Goal: Task Accomplishment & Management: Manage account settings

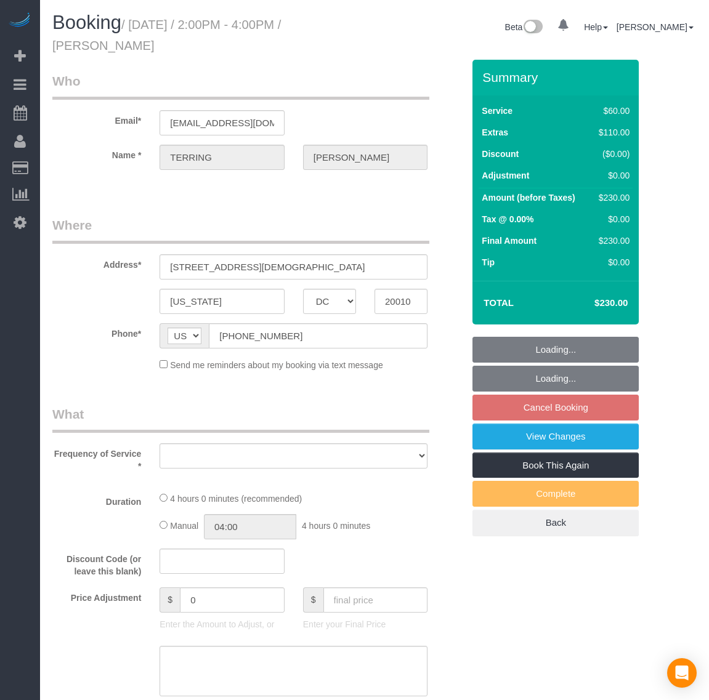
select select "DC"
select select "string:fspay-0c450c12-579f-44b5-8045-9644ccedbbc3"
select select "object:2203"
select select "number:1"
select select "number:42"
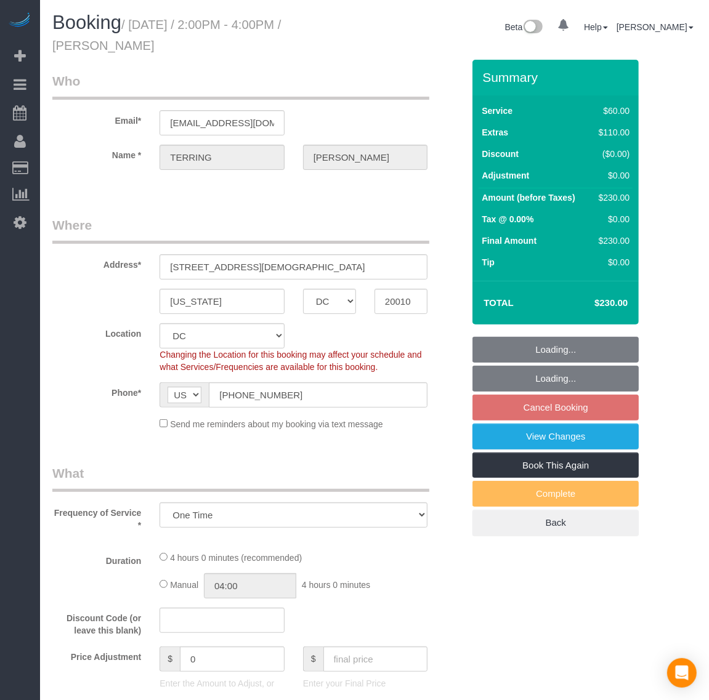
select select "object:2374"
select select "1"
select select "spot4"
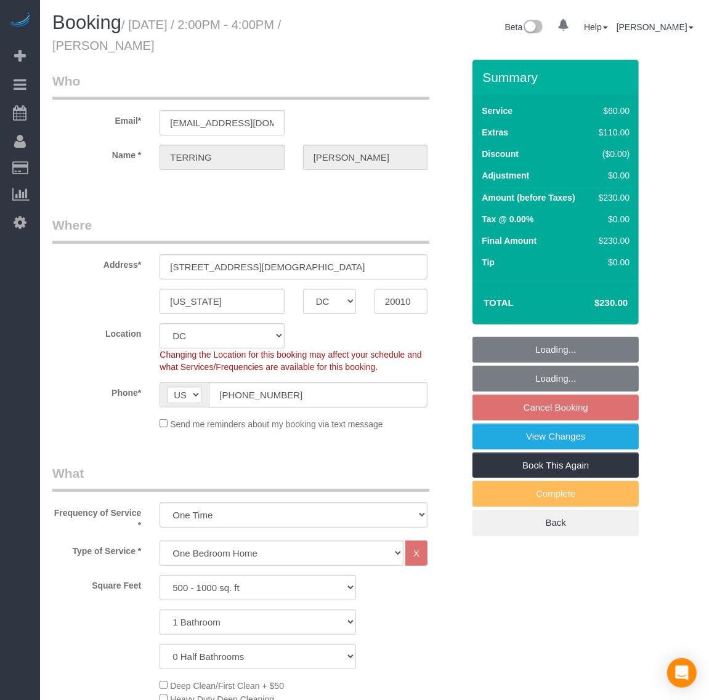
select select "1"
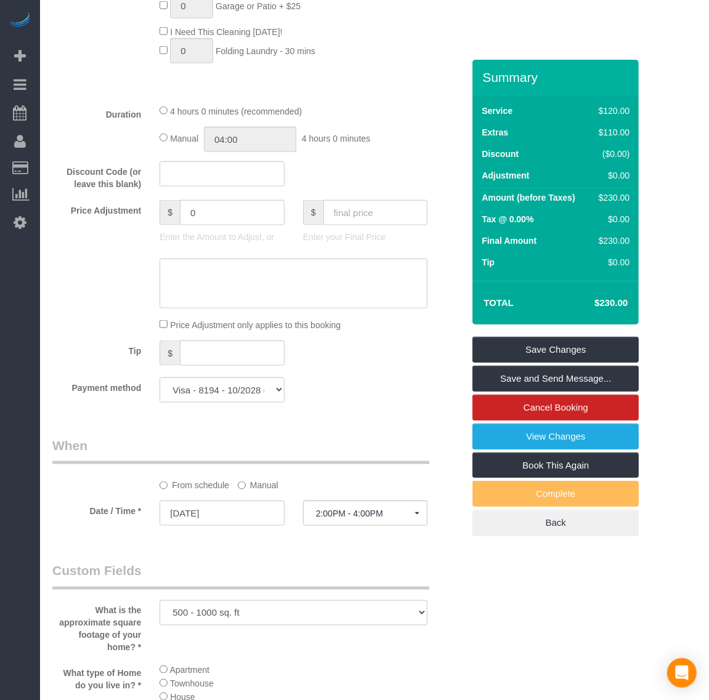
scroll to position [924, 0]
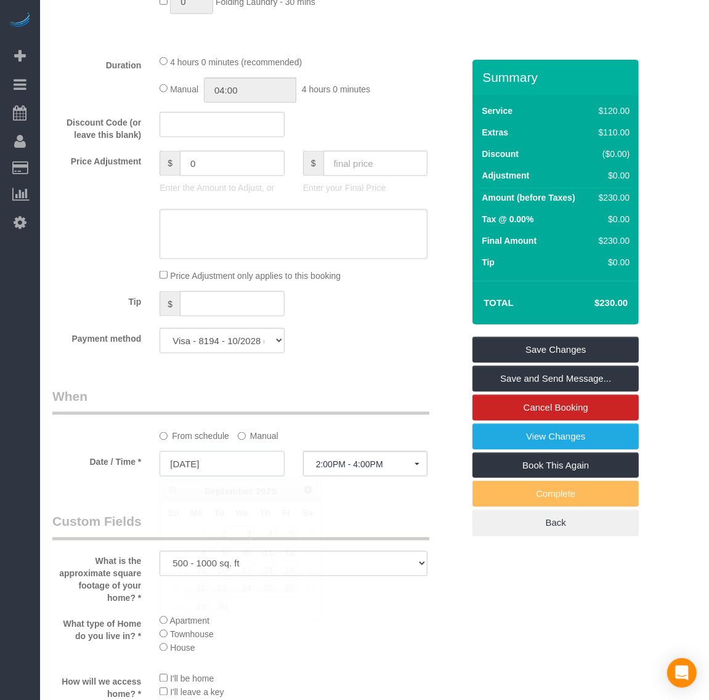
click at [206, 467] on input "[DATE]" at bounding box center [222, 464] width 124 height 25
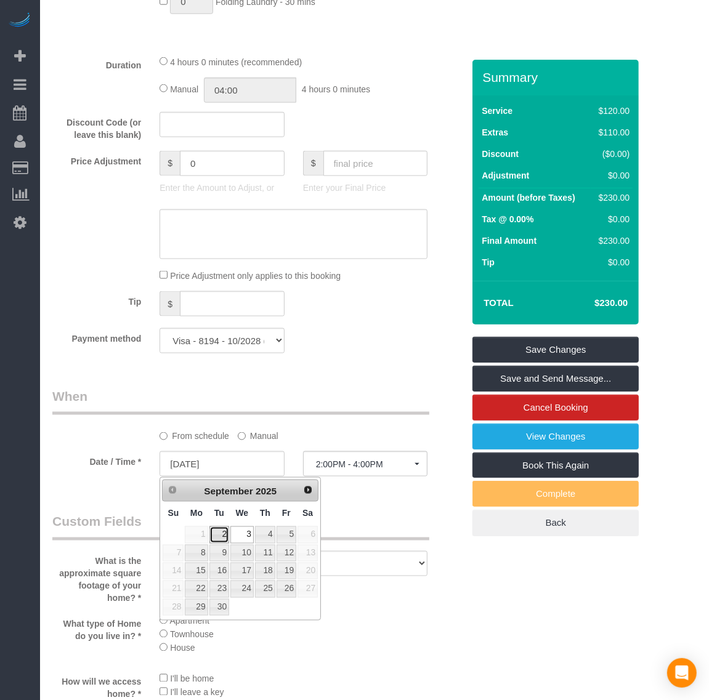
click at [222, 535] on link "2" at bounding box center [219, 535] width 20 height 17
type input "[DATE]"
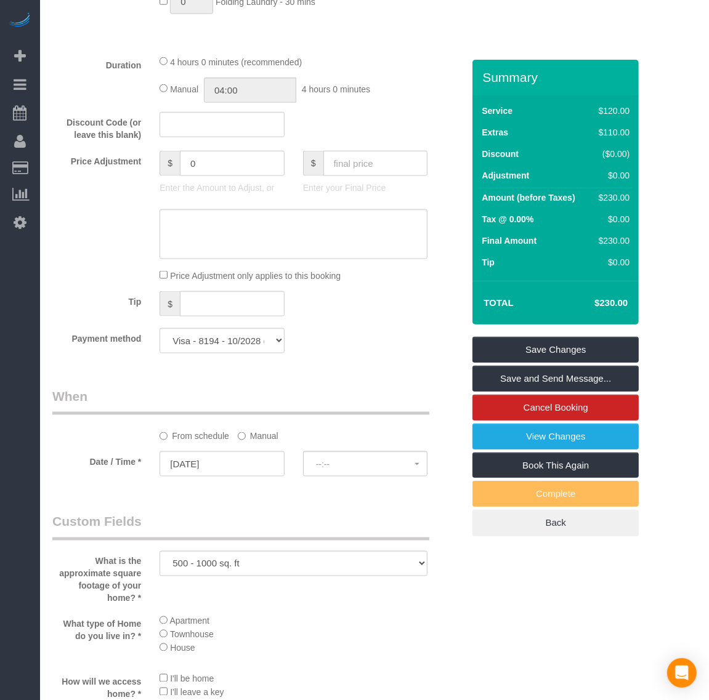
select select "spot15"
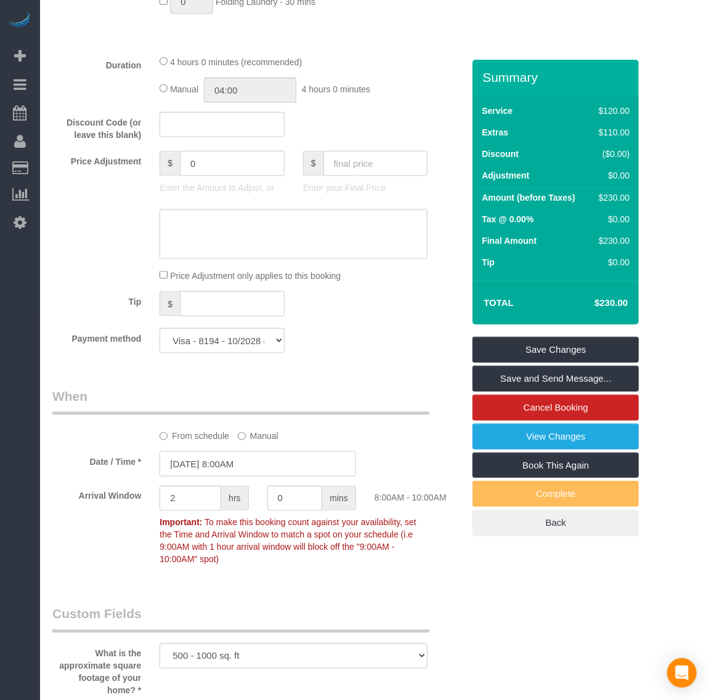
click at [240, 467] on input "[DATE] 8:00AM" at bounding box center [258, 464] width 197 height 25
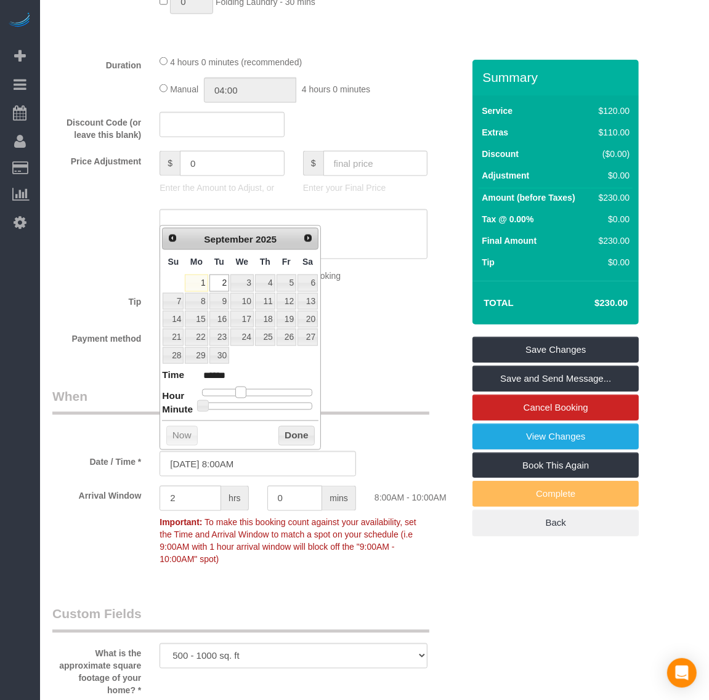
type input "[DATE] 9:00AM"
type input "******"
type input "[DATE] 10:00AM"
type input "*******"
type input "[DATE] 11:00AM"
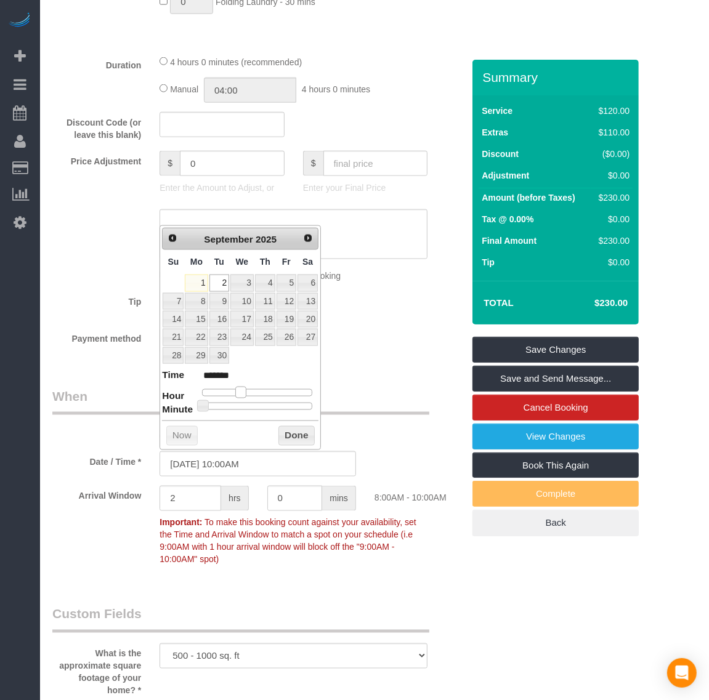
type input "*******"
type input "[DATE] 12:00PM"
type input "*******"
type input "[DATE] 1:00PM"
type input "******"
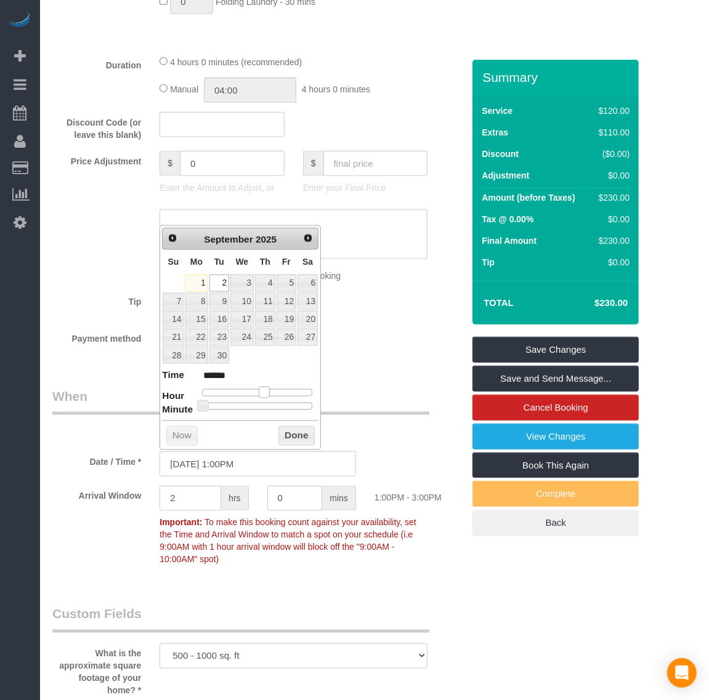
drag, startPoint x: 242, startPoint y: 392, endPoint x: 265, endPoint y: 394, distance: 23.5
click at [265, 394] on span at bounding box center [264, 392] width 11 height 11
click at [288, 432] on button "Done" at bounding box center [296, 436] width 36 height 20
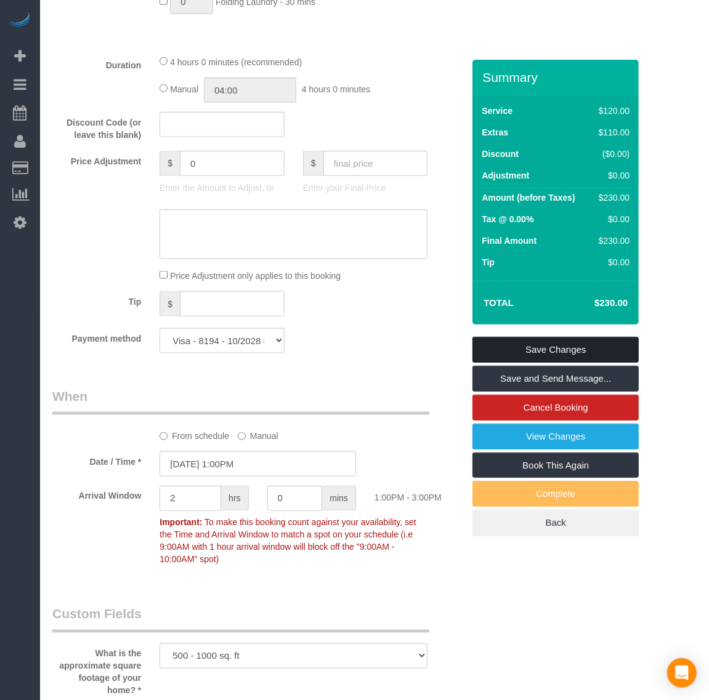
click at [553, 350] on link "Save Changes" at bounding box center [555, 350] width 166 height 26
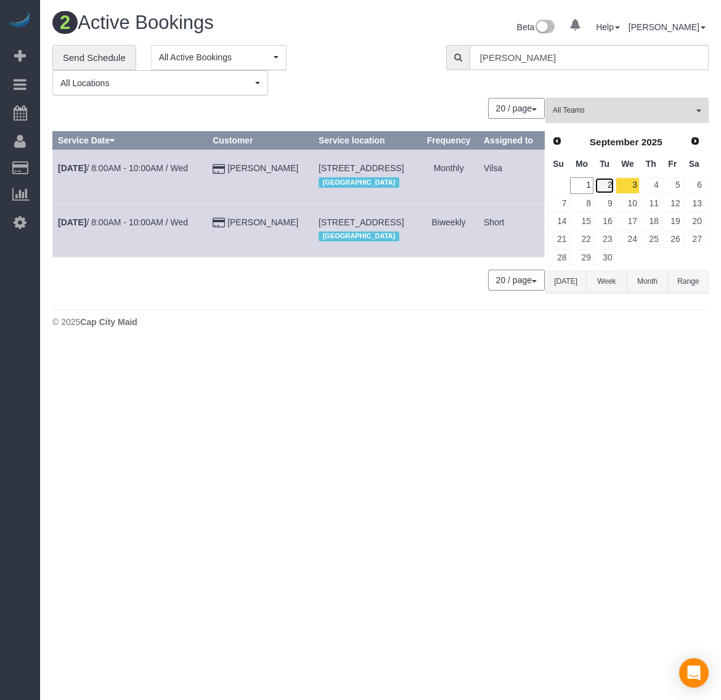
click at [607, 179] on link "2" at bounding box center [604, 185] width 20 height 17
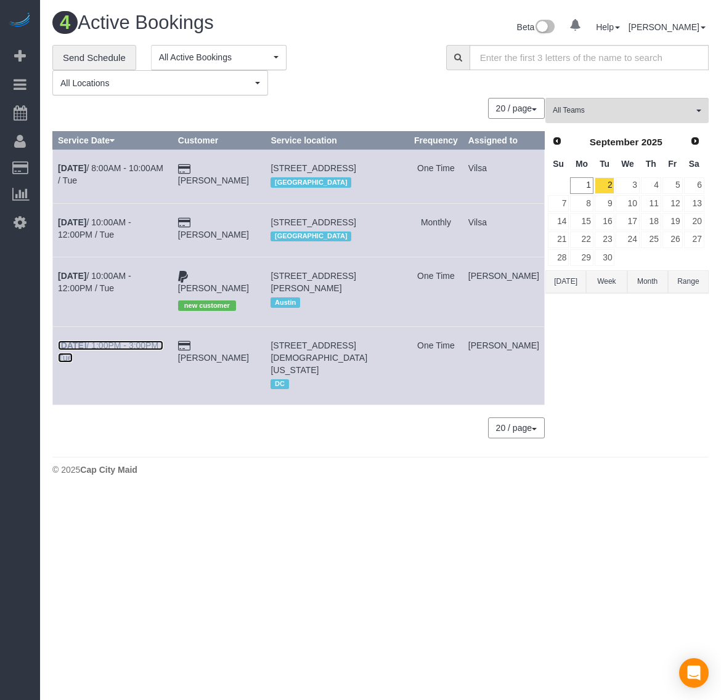
click at [69, 350] on b "[DATE]" at bounding box center [72, 346] width 28 height 10
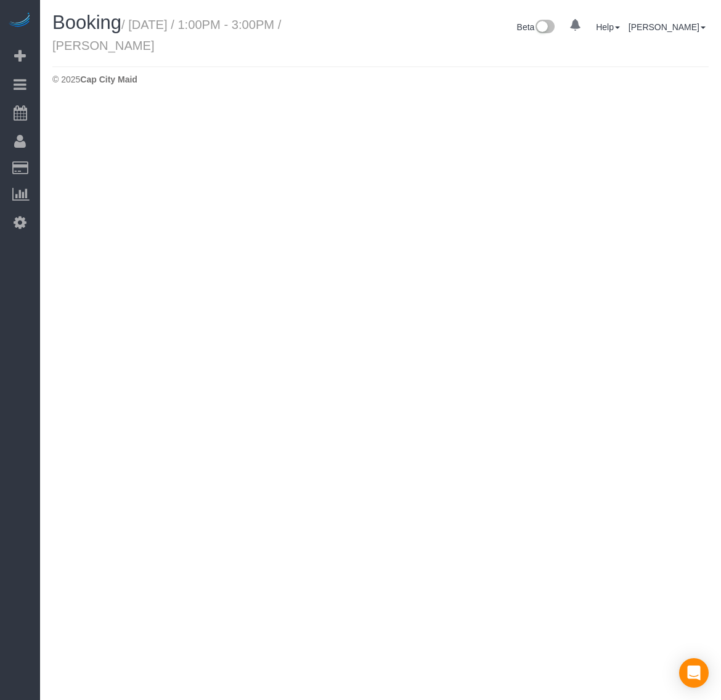
select select "DC"
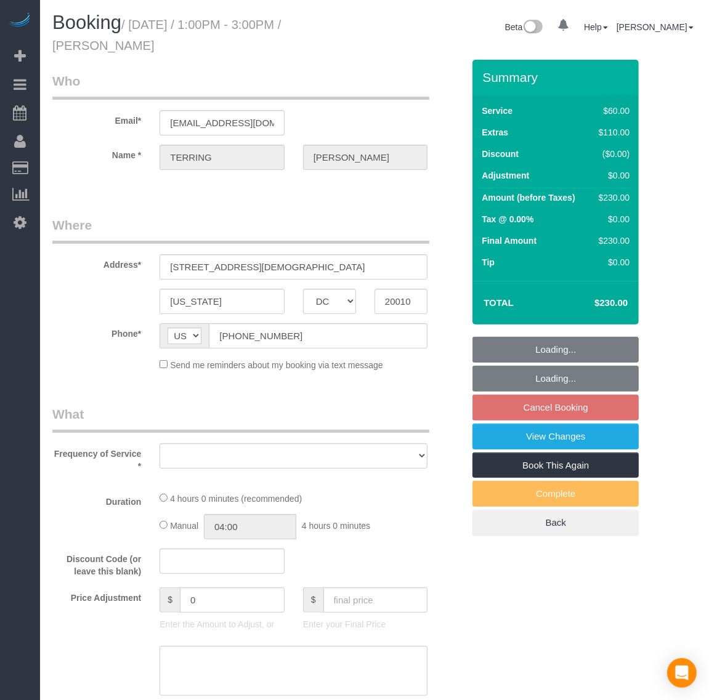
select select "string:fspay-0c450c12-579f-44b5-8045-9644ccedbbc3"
select select "number:1"
select select "number:42"
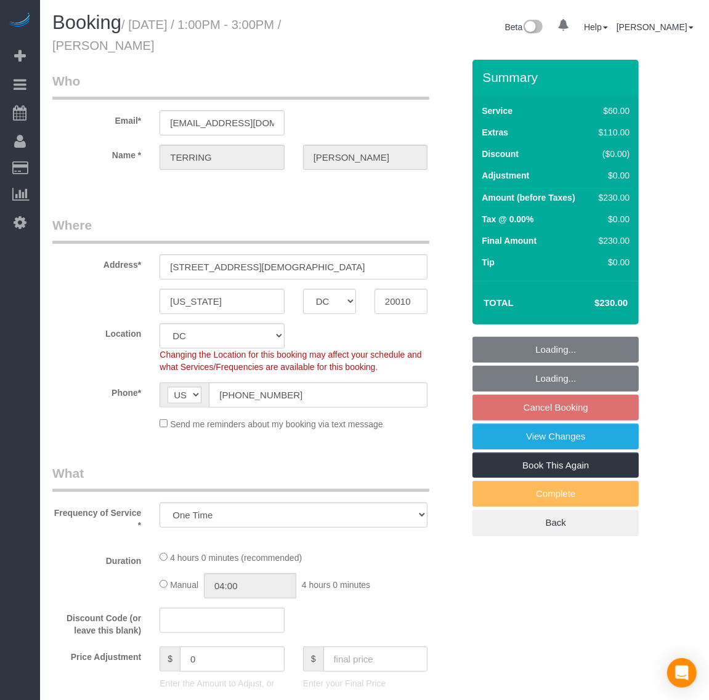
select select "object:3498"
select select "1"
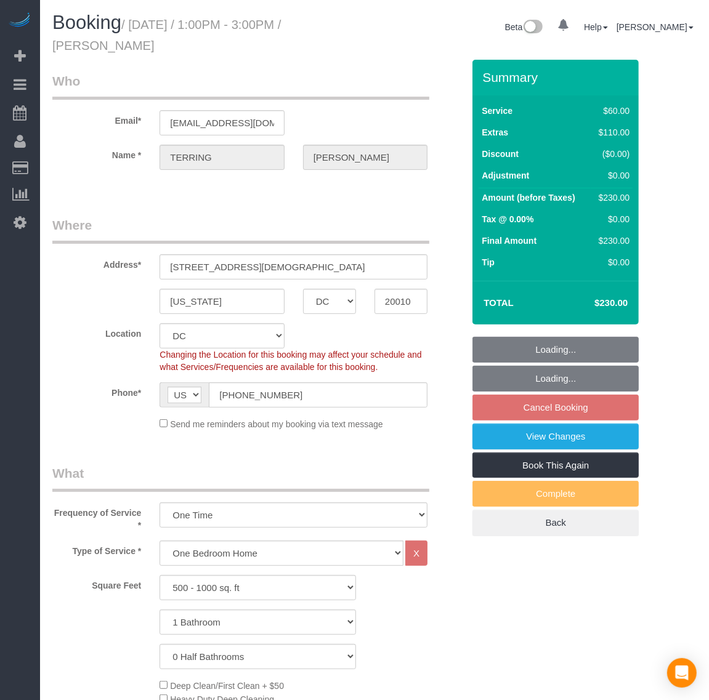
select select "1"
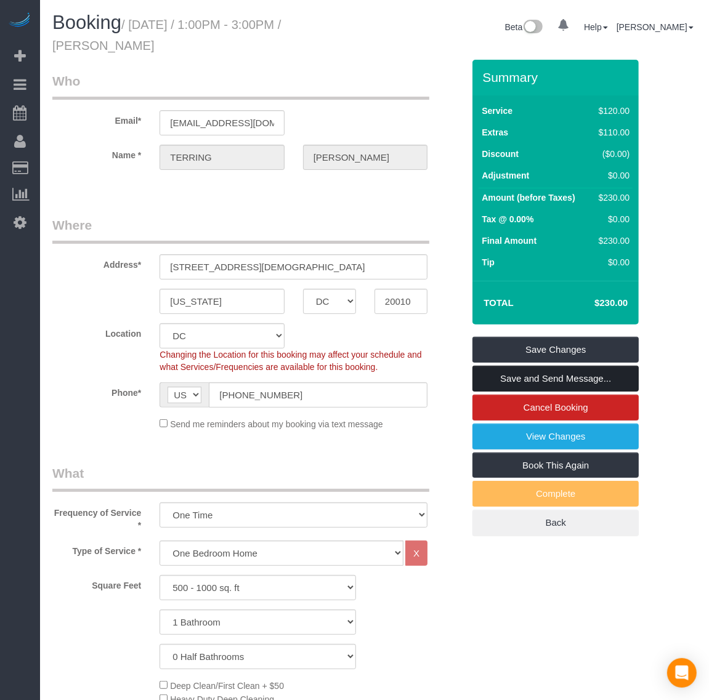
click at [530, 379] on link "Save and Send Message..." at bounding box center [555, 379] width 166 height 26
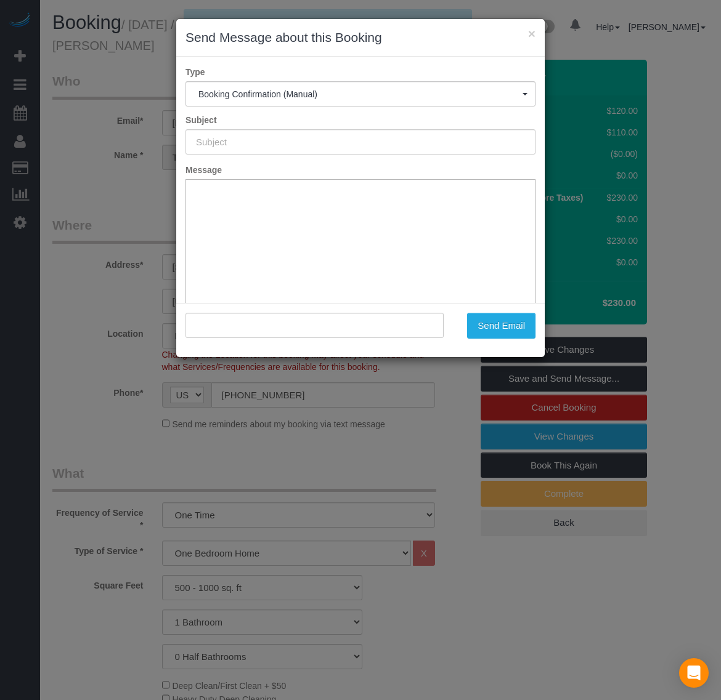
type input "Booking Confirmed!"
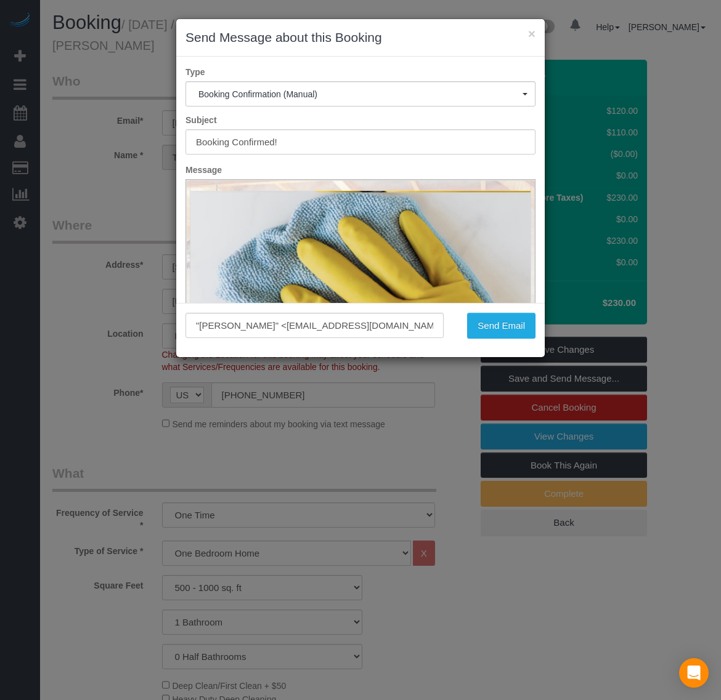
click at [177, 315] on div "× Send Message about this Booking Type Booking Confirmation (Manual) Booking Co…" at bounding box center [360, 350] width 721 height 700
drag, startPoint x: 192, startPoint y: 317, endPoint x: 485, endPoint y: 353, distance: 295.4
click at [485, 353] on div ""[PERSON_NAME]" <[EMAIL_ADDRESS][DOMAIN_NAME]> Send Email" at bounding box center [360, 330] width 368 height 54
paste input "transaction_tw"
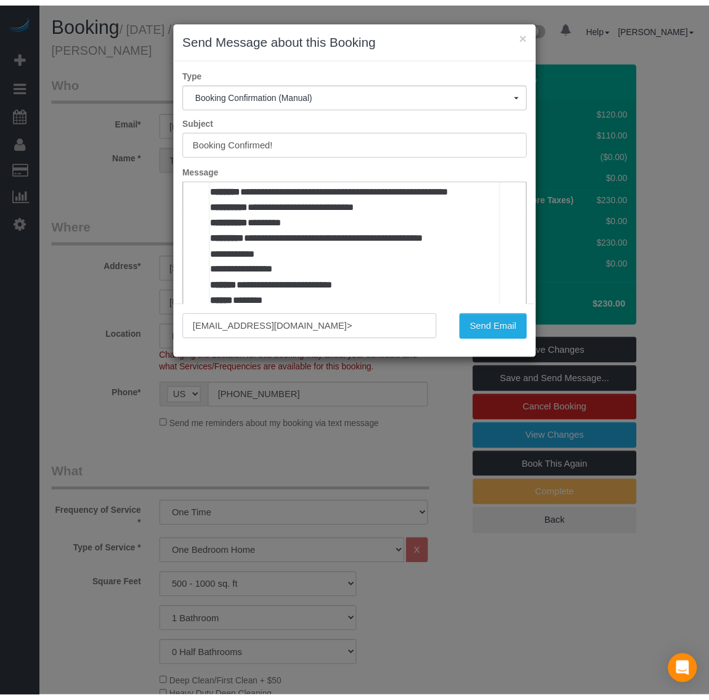
scroll to position [847, 0]
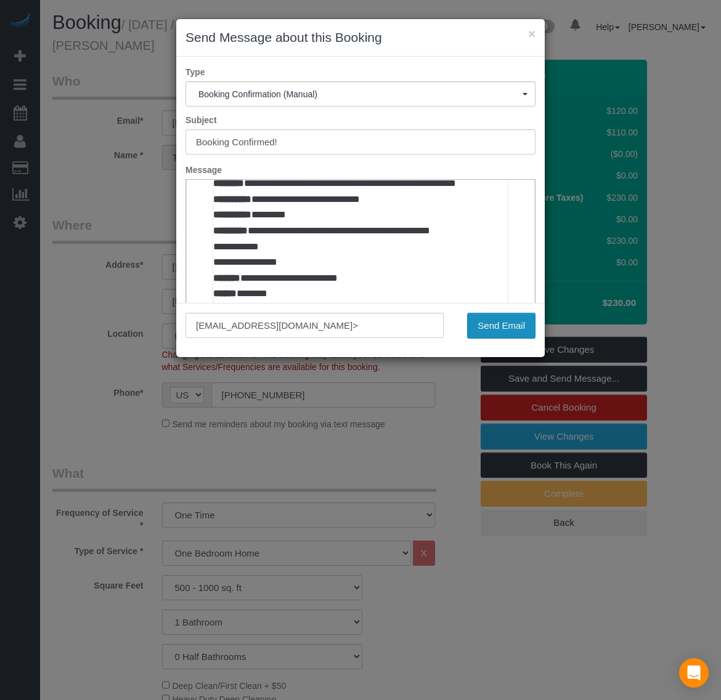
click at [484, 320] on button "Send Email" at bounding box center [501, 326] width 68 height 26
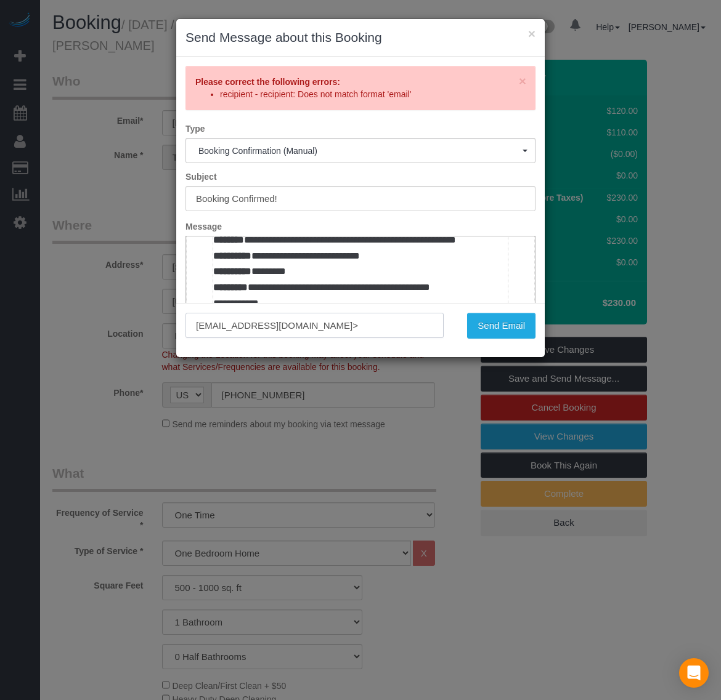
click at [426, 320] on input "[EMAIL_ADDRESS][DOMAIN_NAME]>" at bounding box center [314, 325] width 258 height 25
type input "[EMAIL_ADDRESS][DOMAIN_NAME]"
click at [522, 318] on button "Send Email" at bounding box center [501, 326] width 68 height 26
